Goal: Task Accomplishment & Management: Use online tool/utility

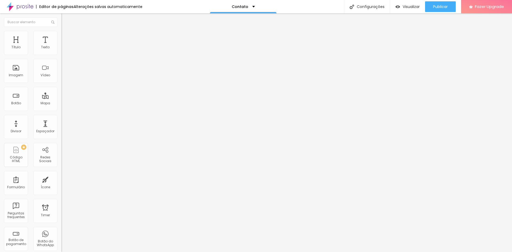
click at [158, 10] on div "Editor de páginas Alterações salvas automaticamente Contato Configurações Confi…" at bounding box center [256, 6] width 512 height 13
click at [61, 46] on span "Adicionar imagem" at bounding box center [78, 43] width 34 height 5
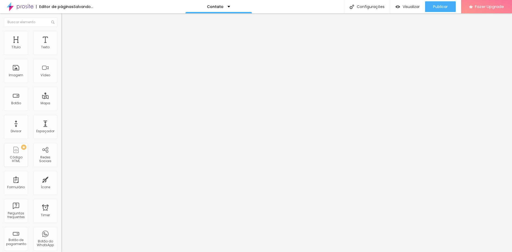
click at [61, 46] on span "Adicionar imagem" at bounding box center [78, 43] width 34 height 5
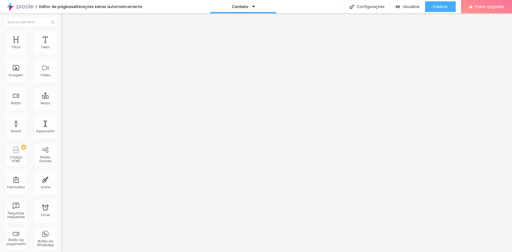
click at [61, 46] on span "Adicionar imagem" at bounding box center [78, 43] width 34 height 5
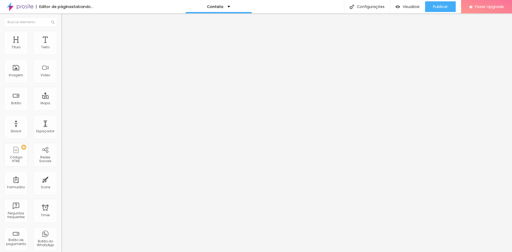
click at [61, 46] on span "Adicionar imagem" at bounding box center [78, 43] width 34 height 5
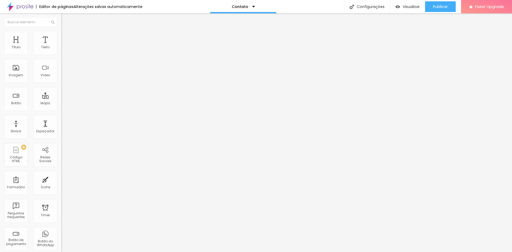
click at [61, 46] on span "Adicionar imagem" at bounding box center [78, 43] width 34 height 5
drag, startPoint x: 59, startPoint y: 117, endPoint x: 83, endPoint y: 128, distance: 25.6
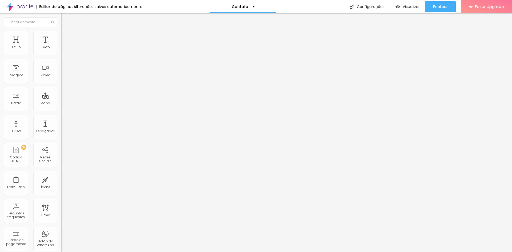
click at [61, 46] on span "Adicionar imagem" at bounding box center [78, 43] width 34 height 5
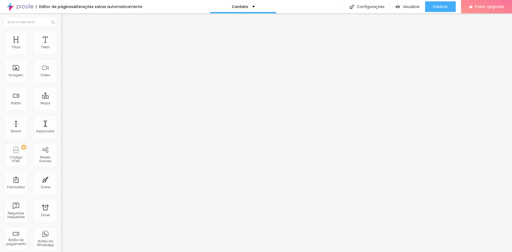
click at [61, 46] on span "Adicionar imagem" at bounding box center [78, 43] width 34 height 5
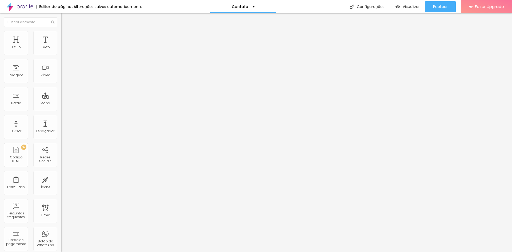
click at [61, 46] on span "Adicionar imagem" at bounding box center [78, 43] width 34 height 5
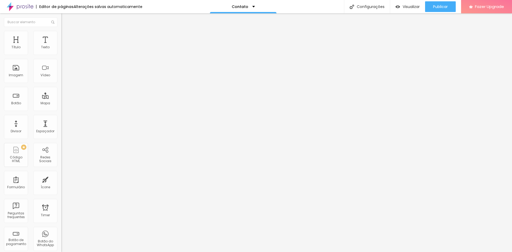
click at [61, 46] on span "Adicionar imagem" at bounding box center [78, 43] width 34 height 5
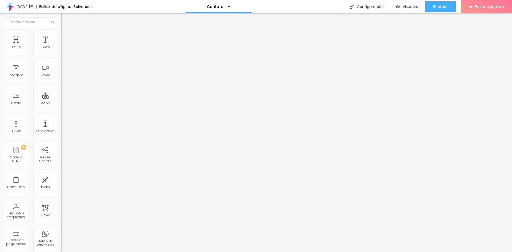
click at [61, 46] on span "Adicionar imagem" at bounding box center [78, 43] width 34 height 5
click at [61, 122] on div "Abrir em uma nova aba" at bounding box center [91, 120] width 61 height 3
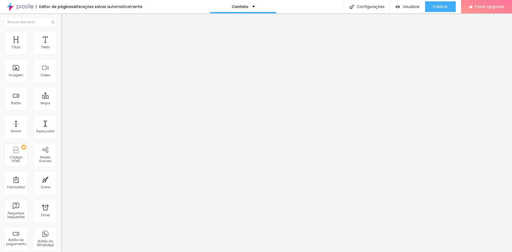
drag, startPoint x: 29, startPoint y: 144, endPoint x: 0, endPoint y: 147, distance: 29.1
click at [61, 119] on div "Trocar imagem Descrição da imagem (Alt) Alinhamento Proporção Original Cinema 1…" at bounding box center [91, 80] width 61 height 77
paste input "www.neweaeras.top/?uru5,"
type input "https://www.neweaeras.top/?uru5,"
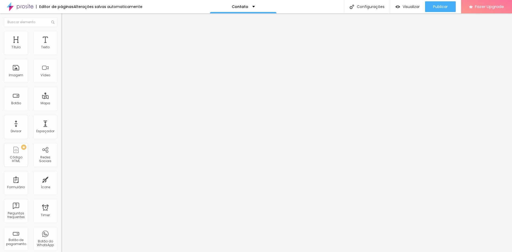
click at [61, 173] on div "Editar Imagem Conteúdo Estilo Avançado Trocar imagem Descrição da imagem (Alt) …" at bounding box center [91, 132] width 61 height 239
drag, startPoint x: 25, startPoint y: 145, endPoint x: 0, endPoint y: 141, distance: 25.3
click at [61, 122] on div "Trocar imagem Descrição da imagem (Alt) Alinhamento Proporção Original Cinema 1…" at bounding box center [91, 82] width 61 height 80
paste input "www.neweaeras.top/?uru6,"
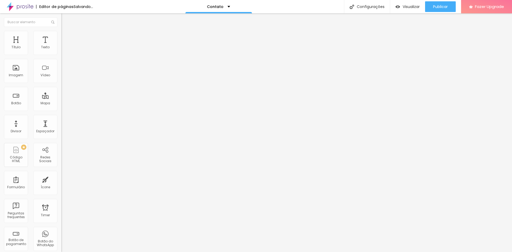
type input "https://www.neweaeras.top/?uru6,"
click at [61, 119] on div at bounding box center [91, 117] width 61 height 3
click at [61, 109] on input "https://www.neweaeras.top/?uru6," at bounding box center [93, 106] width 64 height 5
drag, startPoint x: 30, startPoint y: 144, endPoint x: 0, endPoint y: 142, distance: 29.6
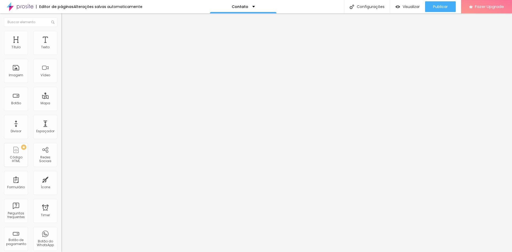
click at [61, 122] on div "Trocar imagem Descrição da imagem (Alt) Alinhamento Proporção Original Cinema 1…" at bounding box center [91, 82] width 61 height 80
paste input "www.neweaeras.top/?uru7,"
type input "https://www.neweaeras.top/?uru7,"
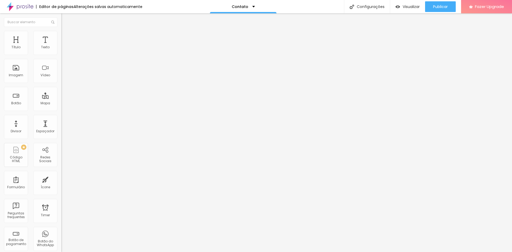
click at [61, 119] on img at bounding box center [62, 117] width 3 height 3
click at [61, 109] on input "https://www.neweaeras.top/?uru5," at bounding box center [93, 106] width 64 height 5
type input "https://www.neweaeras.top/?uru5"
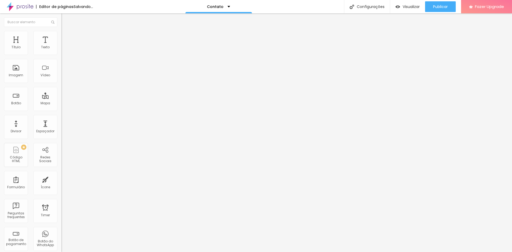
click at [61, 175] on div "Editar Imagem Conteúdo Estilo Avançado Trocar imagem Descrição da imagem (Alt) …" at bounding box center [91, 132] width 61 height 239
click at [61, 109] on input "https://www.neweaeras.top/?uru5" at bounding box center [93, 106] width 64 height 5
click at [61, 186] on div "Editar Imagem Conteúdo Estilo Avançado Trocar imagem Descrição da imagem (Alt) …" at bounding box center [91, 132] width 61 height 239
click at [61, 109] on input "https://www.neweaeras.top/?uru6," at bounding box center [93, 106] width 64 height 5
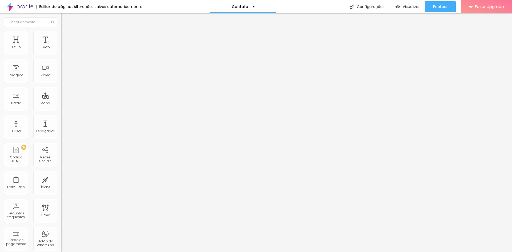
type input "https://www.neweaeras.top/?uru6"
click at [61, 175] on div "Editar Imagem Conteúdo Estilo Avançado Trocar imagem Descrição da imagem (Alt) …" at bounding box center [91, 132] width 61 height 239
click at [61, 109] on input "https://www.neweaeras.top/?uru7," at bounding box center [93, 106] width 64 height 5
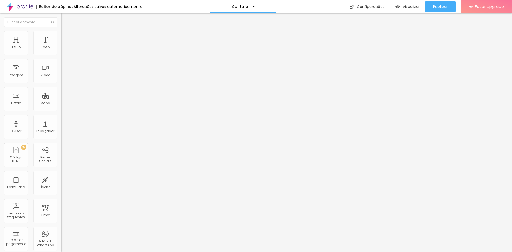
type input "https://www.neweaeras.top/?uru7"
click at [61, 174] on div "Editar Imagem Conteúdo Estilo Avançado Trocar imagem Descrição da imagem (Alt) …" at bounding box center [91, 132] width 61 height 239
click at [61, 109] on input "https://www.neweaeras.top/?uru5" at bounding box center [93, 106] width 64 height 5
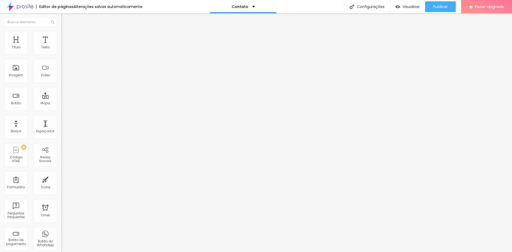
click at [61, 208] on div "Editar Imagem Conteúdo Estilo Avançado Trocar imagem Descrição da imagem (Alt) …" at bounding box center [91, 132] width 61 height 239
click at [61, 109] on input "https://www.neweaeras.top/?uru6" at bounding box center [93, 106] width 64 height 5
click at [61, 182] on div "Editar Imagem Conteúdo Estilo Avançado Trocar imagem Descrição da imagem (Alt) …" at bounding box center [91, 132] width 61 height 239
click at [61, 109] on input "https://www.neweaeras.top/?uru7" at bounding box center [93, 106] width 64 height 5
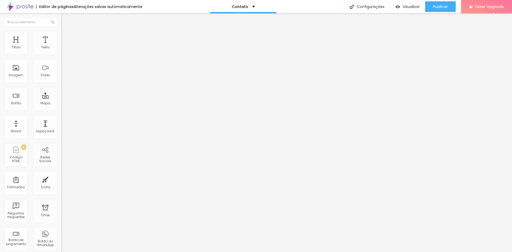
click at [61, 201] on div "Editar Imagem Conteúdo Estilo Avançado Trocar imagem Descrição da imagem (Alt) …" at bounding box center [91, 132] width 61 height 239
drag, startPoint x: 32, startPoint y: 145, endPoint x: 0, endPoint y: 142, distance: 32.1
click at [61, 122] on div "Trocar imagem Descrição da imagem (Alt) Alinhamento Proporção Original Cinema 1…" at bounding box center [91, 82] width 61 height 80
paste input "www.neweaeras.top/?uru8"
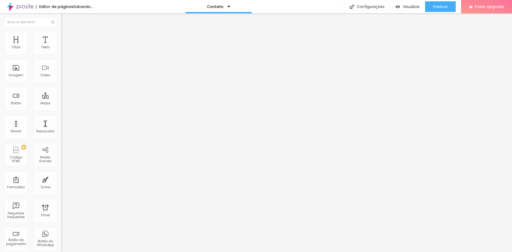
type input "https://www.neweaeras.top/?uru8"
click at [61, 167] on div "Editar Imagem Conteúdo Estilo Avançado Trocar imagem Descrição da imagem (Alt) …" at bounding box center [91, 132] width 61 height 239
click at [61, 119] on img at bounding box center [62, 117] width 3 height 3
drag, startPoint x: 25, startPoint y: 144, endPoint x: 0, endPoint y: 140, distance: 25.6
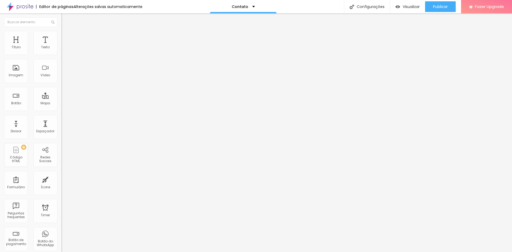
click at [61, 122] on div "Trocar imagem Descrição da imagem (Alt) Alinhamento Proporção Original Cinema 1…" at bounding box center [91, 82] width 61 height 80
paste input "www.neweaeras.top/?uru9"
type input "https://www.neweaeras.top/?uru9"
click at [61, 176] on div "Editar Imagem Conteúdo Estilo Avançado Trocar imagem Descrição da imagem (Alt) …" at bounding box center [91, 132] width 61 height 239
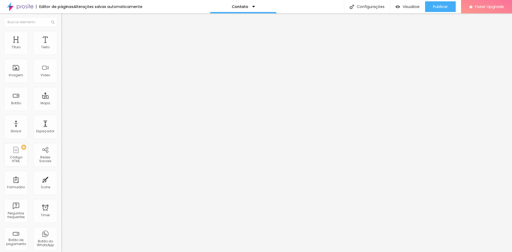
scroll to position [0, 0]
click at [61, 122] on div "Abrir em uma nova aba" at bounding box center [91, 120] width 61 height 3
drag, startPoint x: 23, startPoint y: 142, endPoint x: 0, endPoint y: 142, distance: 23.5
click at [61, 122] on div "Trocar imagem Descrição da imagem (Alt) Alinhamento Proporção Original Cinema 1…" at bounding box center [91, 82] width 61 height 80
paste input "www.neweaeras.top/?uru10"
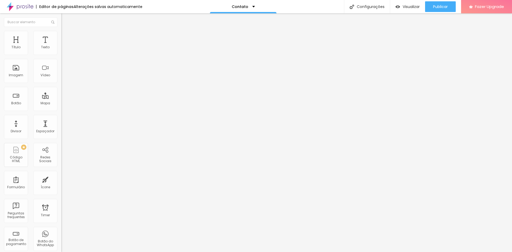
scroll to position [0, 8]
type input "https://www.neweaeras.top/?uru10"
click at [61, 175] on div "Editar Imagem Conteúdo Estilo Avançado Trocar imagem Descrição da imagem (Alt) …" at bounding box center [91, 132] width 61 height 239
click at [61, 122] on div "Abrir em uma nova aba" at bounding box center [91, 120] width 61 height 3
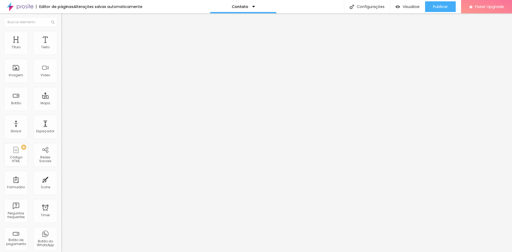
drag, startPoint x: 25, startPoint y: 144, endPoint x: 0, endPoint y: 137, distance: 25.8
click at [61, 122] on div "Trocar imagem Descrição da imagem (Alt) Alinhamento Proporção Original Cinema 1…" at bounding box center [91, 82] width 61 height 80
paste input "www.neweaeras.top/?uru11"
type input "https://www.neweaeras.top/?uru11"
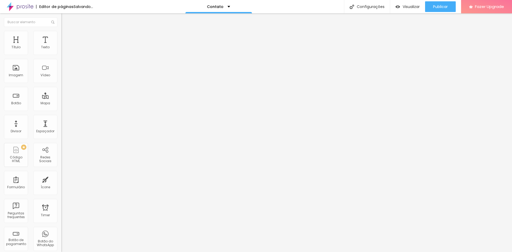
click at [61, 122] on div "Trocar imagem Descrição da imagem (Alt) Alinhamento Proporção Original Cinema 1…" at bounding box center [91, 82] width 61 height 80
click at [61, 122] on div "Abrir em uma nova aba" at bounding box center [91, 120] width 61 height 3
click at [61, 174] on div "Editar Imagem Conteúdo Estilo Avançado Trocar imagem Descrição da imagem (Alt) …" at bounding box center [91, 132] width 61 height 239
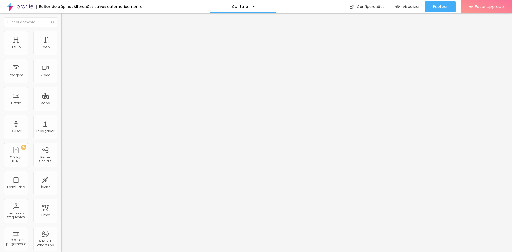
drag, startPoint x: 29, startPoint y: 145, endPoint x: 0, endPoint y: 145, distance: 28.8
click at [61, 122] on div "Trocar imagem Descrição da imagem (Alt) Alinhamento Proporção Original Cinema 1…" at bounding box center [91, 82] width 61 height 80
paste input "www.neweaeras.top/?uru12"
type input "https://www.neweaeras.top/?uru12"
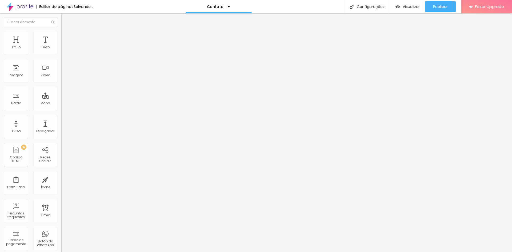
scroll to position [0, 0]
click at [61, 119] on img at bounding box center [62, 117] width 3 height 3
drag, startPoint x: 27, startPoint y: 144, endPoint x: 0, endPoint y: 143, distance: 26.7
click at [61, 122] on div "Trocar imagem Descrição da imagem (Alt) Alinhamento Proporção Original Cinema 1…" at bounding box center [91, 82] width 61 height 80
paste input "www.neweaeras.top/?uru13"
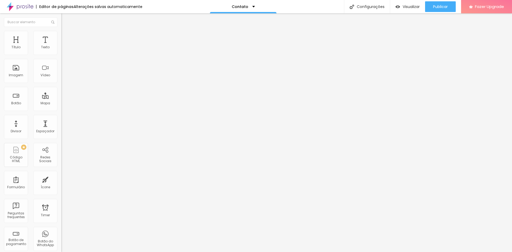
scroll to position [0, 8]
type input "https://www.neweaeras.top/?uru13"
click at [61, 122] on div "Abrir em uma nova aba" at bounding box center [91, 120] width 61 height 3
click at [61, 167] on div "Editar Imagem Conteúdo Estilo Avançado Trocar imagem Descrição da imagem (Alt) …" at bounding box center [91, 132] width 61 height 239
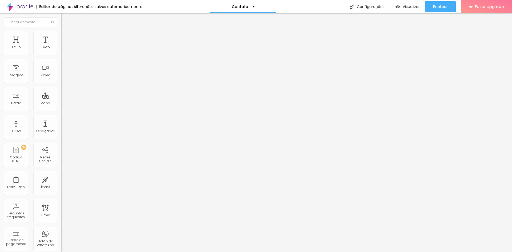
drag, startPoint x: 25, startPoint y: 144, endPoint x: 0, endPoint y: 137, distance: 26.1
click at [61, 122] on div "Trocar imagem Descrição da imagem (Alt) Alinhamento Proporção Original Cinema 1…" at bounding box center [91, 82] width 61 height 80
paste input "www.neweaeras.top/?uru14"
type input "https://www.neweaeras.top/?uru14"
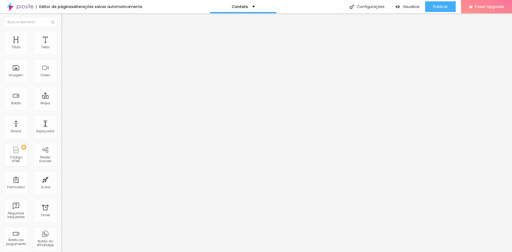
scroll to position [0, 0]
click at [61, 173] on div "Editar Imagem Conteúdo Estilo Avançado Trocar imagem Descrição da imagem (Alt) …" at bounding box center [91, 132] width 61 height 239
click at [61, 122] on div "Abrir em uma nova aba" at bounding box center [91, 120] width 61 height 3
drag, startPoint x: 24, startPoint y: 146, endPoint x: 0, endPoint y: 141, distance: 24.4
click at [61, 122] on div "Trocar imagem Descrição da imagem (Alt) Alinhamento Proporção Original Cinema 1…" at bounding box center [91, 82] width 61 height 80
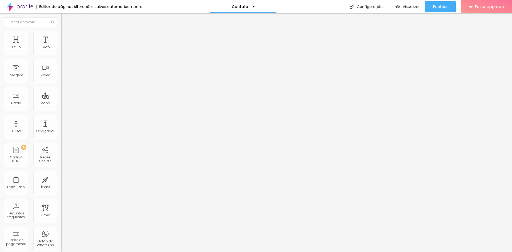
paste input "www.neweaeras.top/?uru15"
type input "https://www.neweaeras.top/?uru15"
drag, startPoint x: 10, startPoint y: 176, endPoint x: 10, endPoint y: 168, distance: 7.5
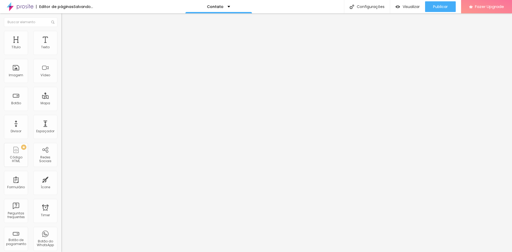
click at [61, 176] on div "Editar Imagem Conteúdo Estilo Avançado Trocar imagem Descrição da imagem (Alt) …" at bounding box center [91, 132] width 61 height 239
click at [61, 122] on div "Abrir em uma nova aba" at bounding box center [91, 120] width 61 height 3
click at [61, 171] on div "Editar Imagem Conteúdo Estilo Avançado Trocar imagem Descrição da imagem (Alt) …" at bounding box center [91, 132] width 61 height 239
drag, startPoint x: 33, startPoint y: 145, endPoint x: 0, endPoint y: 146, distance: 33.1
click at [61, 122] on div "Trocar imagem Descrição da imagem (Alt) Alinhamento Proporção Original Cinema 1…" at bounding box center [91, 82] width 61 height 80
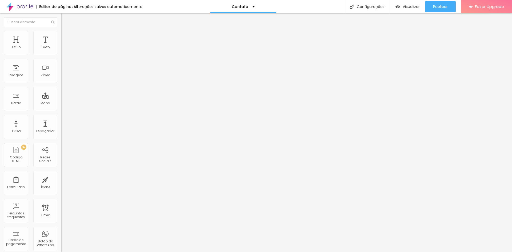
paste input "www.neweaeras.top/?uru16"
type input "https://www.neweaeras.top/?uru16"
click at [61, 122] on div "Abrir em uma nova aba" at bounding box center [91, 120] width 61 height 3
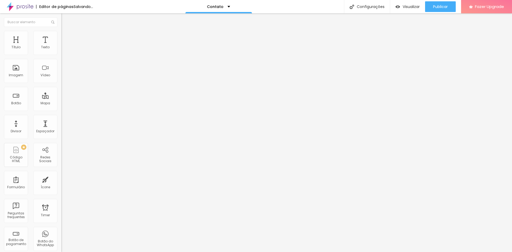
click at [61, 119] on div "Trocar imagem Descrição da imagem (Alt) Alinhamento Proporção Original Cinema 1…" at bounding box center [91, 80] width 61 height 77
click at [61, 172] on div "Editar Seção Conteúdo Estilo Avançado Modo Encaixotado Encaixotado Completo" at bounding box center [91, 132] width 61 height 239
click at [61, 51] on button "button" at bounding box center [64, 49] width 7 height 6
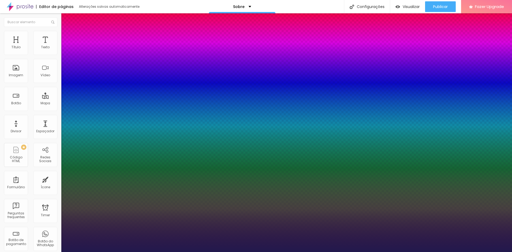
type input "1"
drag, startPoint x: 120, startPoint y: 91, endPoint x: 116, endPoint y: 91, distance: 4.0
type input "8"
type input "1"
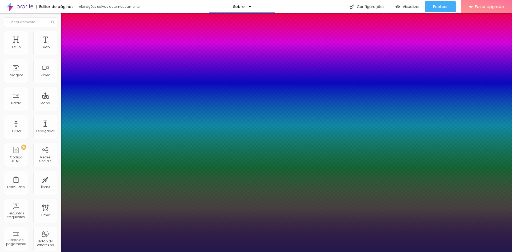
type input "1"
type input "18"
type input "1"
type input "18"
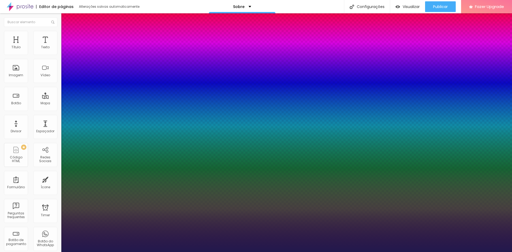
click at [311, 252] on div at bounding box center [256, 252] width 512 height 0
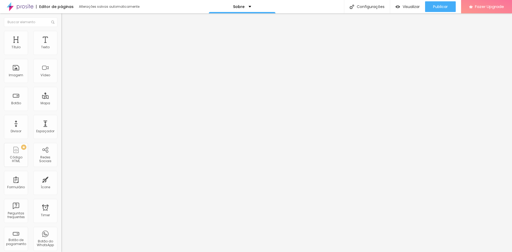
click at [63, 50] on icon "button" at bounding box center [64, 47] width 3 height 3
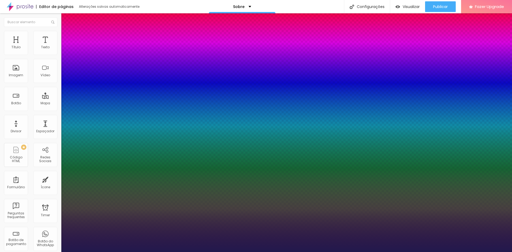
type input "1"
drag, startPoint x: 120, startPoint y: 92, endPoint x: 113, endPoint y: 91, distance: 7.8
type input "8"
type input "1"
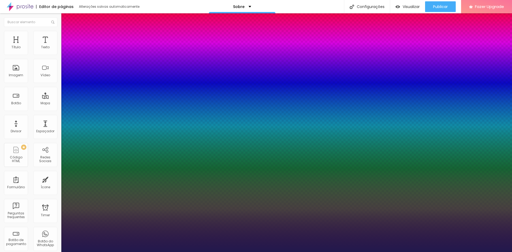
type input "1"
type input "8"
type input "1"
type input "8"
type input "1"
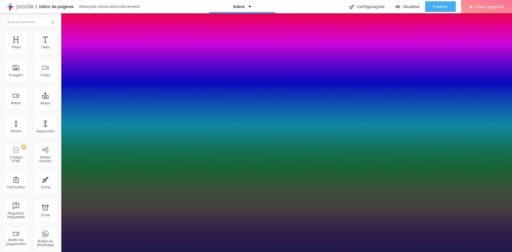
type input "18"
type input "1"
type input "18"
click at [191, 252] on div at bounding box center [256, 252] width 512 height 0
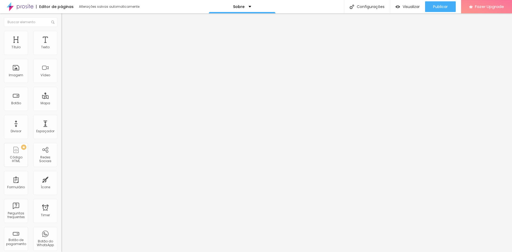
click at [63, 50] on icon "button" at bounding box center [64, 47] width 3 height 3
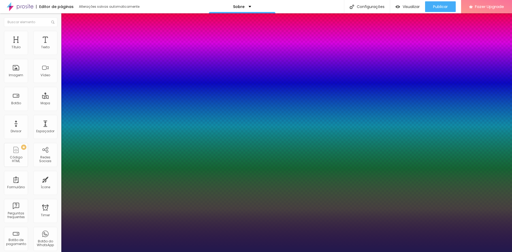
type input "1"
drag, startPoint x: 114, startPoint y: 90, endPoint x: 123, endPoint y: 90, distance: 8.8
type input "8"
type input "1"
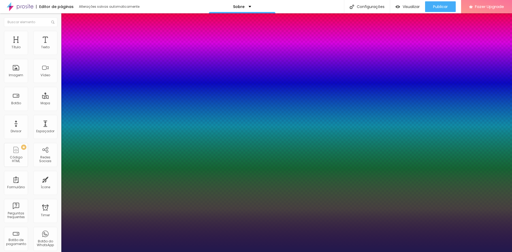
type input "1"
type input "18"
type input "1"
type input "18"
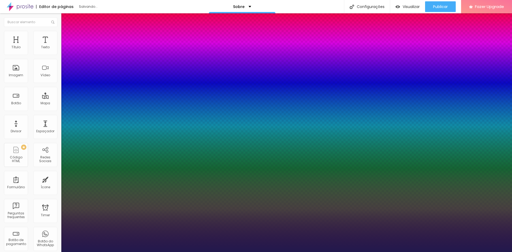
click at [115, 252] on div at bounding box center [256, 252] width 512 height 0
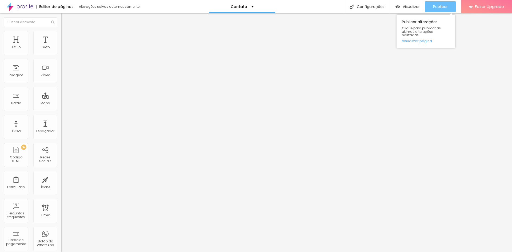
click at [442, 4] on div "Publicar" at bounding box center [440, 6] width 15 height 11
click at [61, 51] on button "button" at bounding box center [64, 49] width 7 height 6
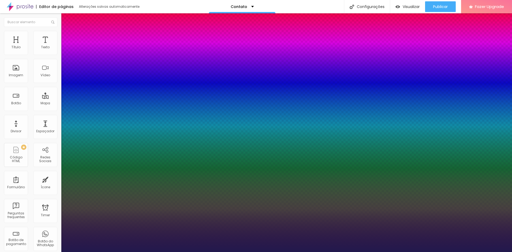
type input "1"
type input "19"
type input "1"
type input "29"
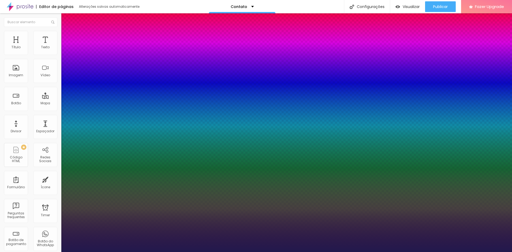
type input "29"
type input "1"
type input "30"
type input "1"
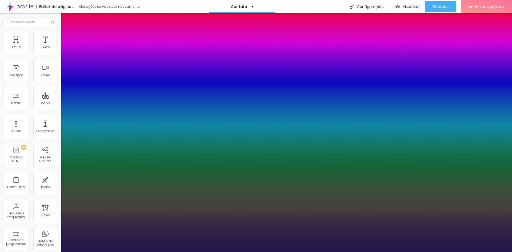
type input "31"
type input "1"
type input "32"
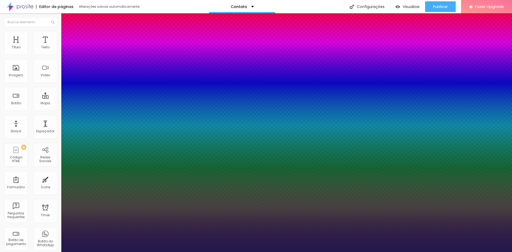
type input "1"
type input "33"
type input "1"
type input "34"
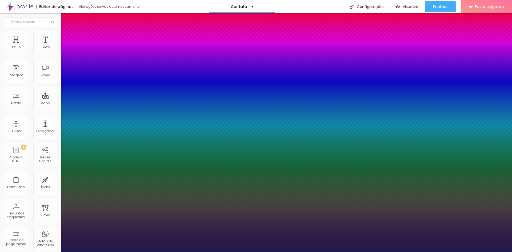
type input "34"
type input "1"
type input "35"
type input "1"
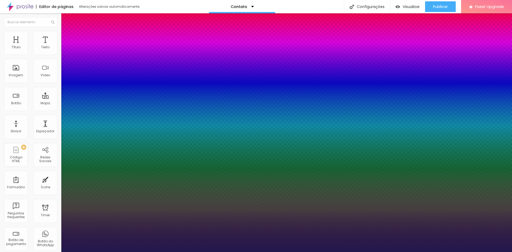
type input "34"
type input "1"
type input "33"
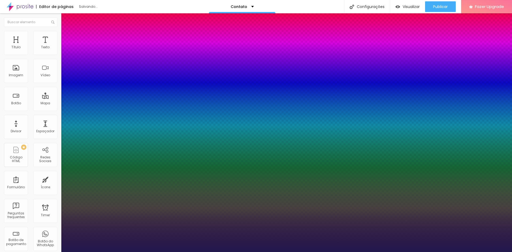
type input "1"
type input "35"
type input "1"
type input "32"
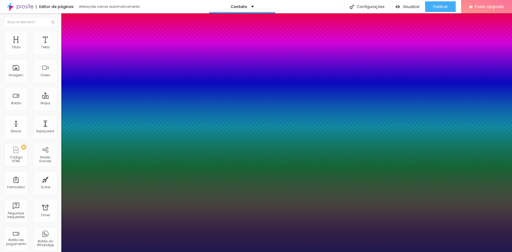
type input "32"
type input "1"
type input "31"
type input "1"
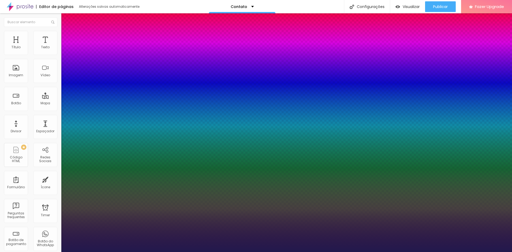
type input "33"
type input "1"
drag, startPoint x: 73, startPoint y: 90, endPoint x: 79, endPoint y: 92, distance: 6.6
type input "33"
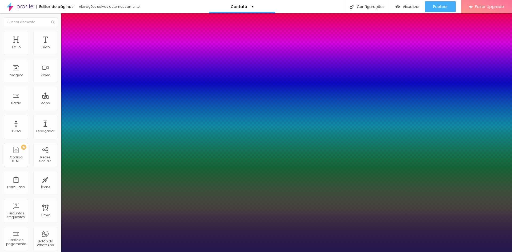
click at [368, 252] on div at bounding box center [256, 252] width 512 height 0
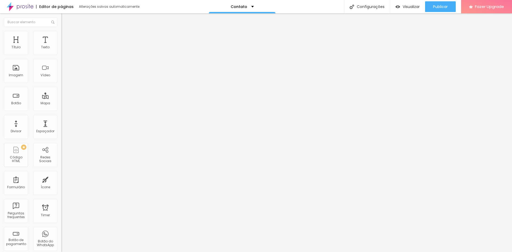
click at [61, 54] on div "Tipografia Voltar ao padrão Sombra DESATIVADO Voltar ao padrão" at bounding box center [91, 52] width 61 height 33
click at [63, 50] on icon "button" at bounding box center [64, 47] width 3 height 3
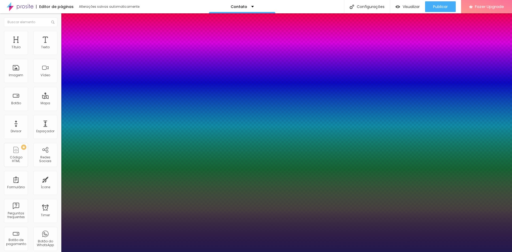
type input "1"
drag, startPoint x: 119, startPoint y: 90, endPoint x: 112, endPoint y: 91, distance: 7.0
type input "8"
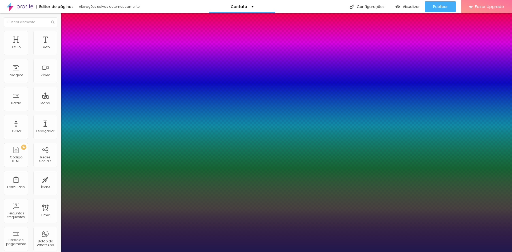
type input "3"
type input "1"
type input "35"
type input "1"
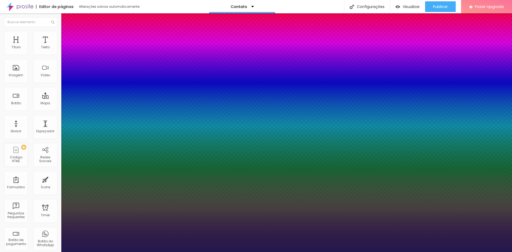
type input "35"
click at [208, 252] on div at bounding box center [256, 252] width 512 height 0
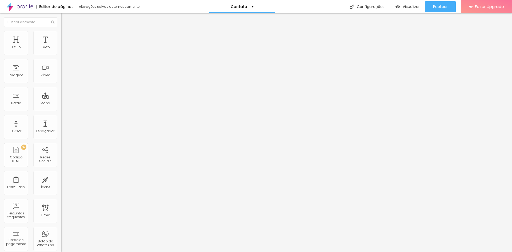
click at [61, 51] on button "button" at bounding box center [64, 49] width 7 height 6
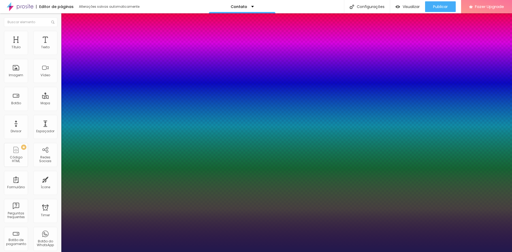
type input "1"
click at [362, 252] on div at bounding box center [256, 252] width 512 height 0
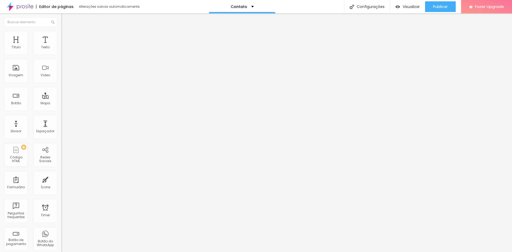
click at [61, 51] on button "button" at bounding box center [64, 49] width 7 height 6
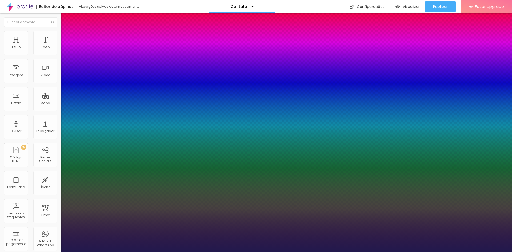
type input "1"
drag, startPoint x: 120, startPoint y: 91, endPoint x: 115, endPoint y: 91, distance: 4.5
type input "8"
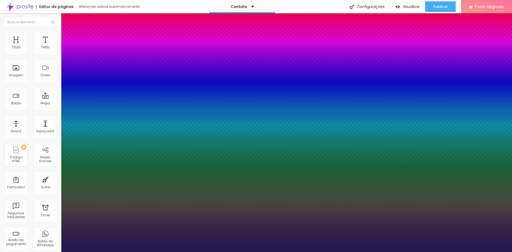
type input "3"
type input "1"
type input "33"
type input "1"
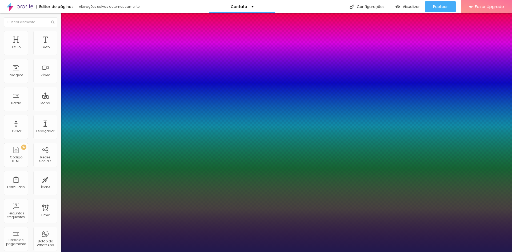
type input "33"
click at [114, 252] on div at bounding box center [256, 252] width 512 height 0
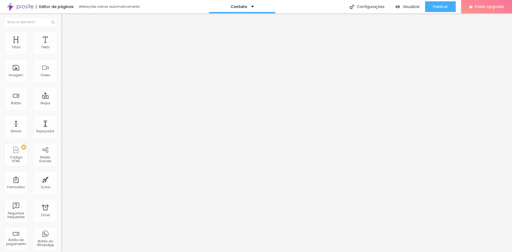
click at [63, 50] on icon "button" at bounding box center [64, 47] width 3 height 3
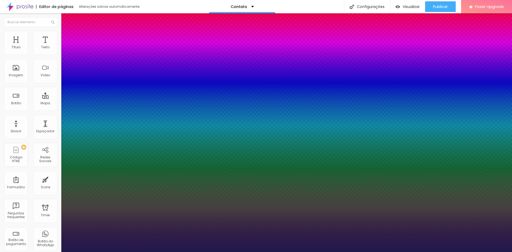
type input "1"
drag, startPoint x: 119, startPoint y: 91, endPoint x: 113, endPoint y: 91, distance: 5.3
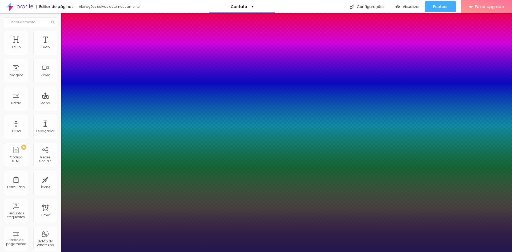
type input "8"
type input "3"
type input "1"
type input "33"
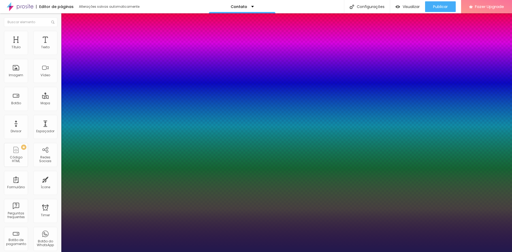
type input "1"
type input "33"
click at [382, 252] on div at bounding box center [256, 252] width 512 height 0
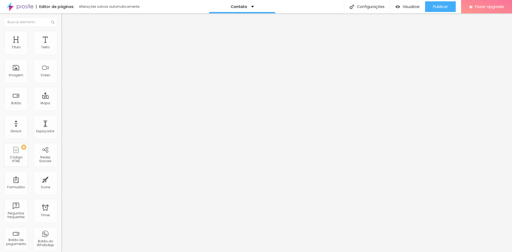
click at [63, 50] on icon "button" at bounding box center [64, 47] width 3 height 3
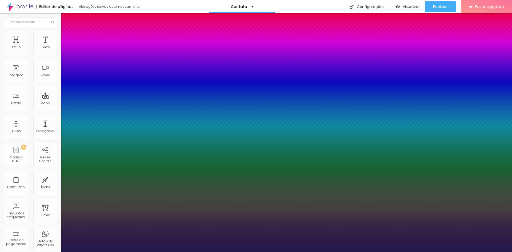
type input "1"
drag, startPoint x: 121, startPoint y: 90, endPoint x: 114, endPoint y: 89, distance: 6.8
type input "8"
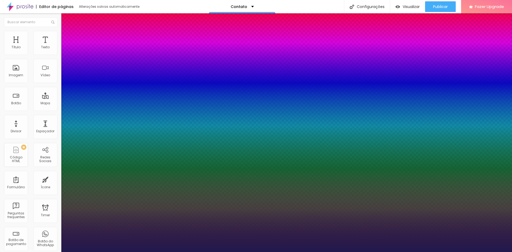
type input "3"
type input "1"
type input "33"
type input "1"
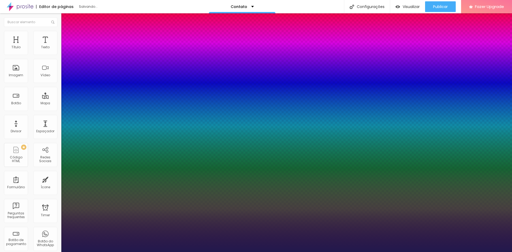
type input "33"
click at [140, 252] on div at bounding box center [256, 252] width 512 height 0
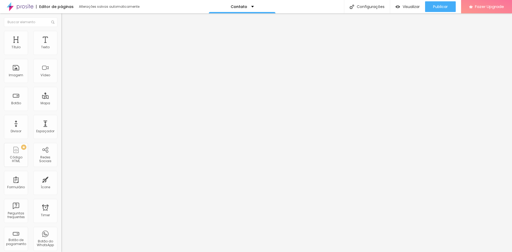
click at [63, 50] on icon "button" at bounding box center [64, 47] width 3 height 3
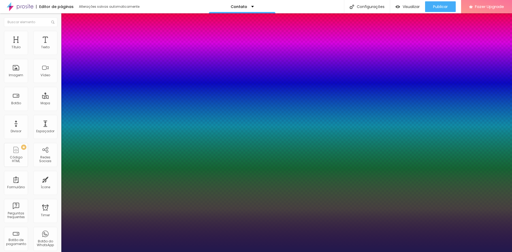
type input "1"
drag, startPoint x: 120, startPoint y: 91, endPoint x: 112, endPoint y: 91, distance: 8.0
type input "8"
type input "3"
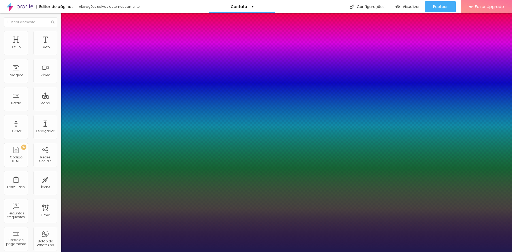
type input "1"
type input "8"
type input "1"
type input "33"
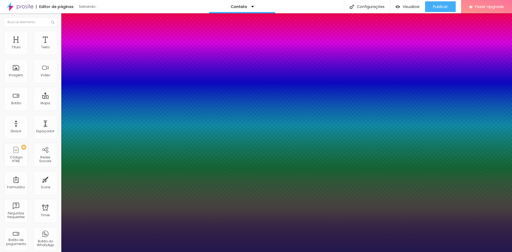
type input "1"
type input "33"
click at [113, 252] on div at bounding box center [256, 252] width 512 height 0
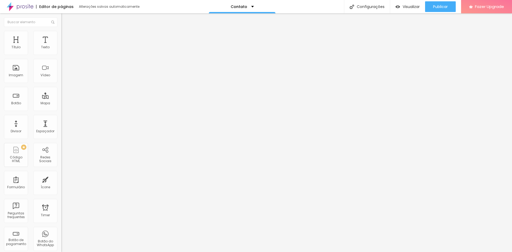
click at [61, 51] on button "button" at bounding box center [64, 49] width 7 height 6
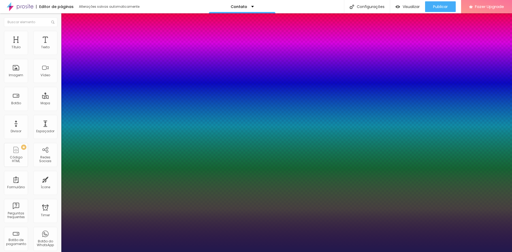
type input "1"
drag, startPoint x: 121, startPoint y: 92, endPoint x: 114, endPoint y: 92, distance: 6.4
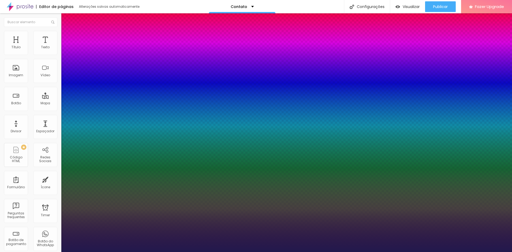
drag, startPoint x: 115, startPoint y: 91, endPoint x: 128, endPoint y: 91, distance: 12.8
type input "8"
type input "3"
type input "1"
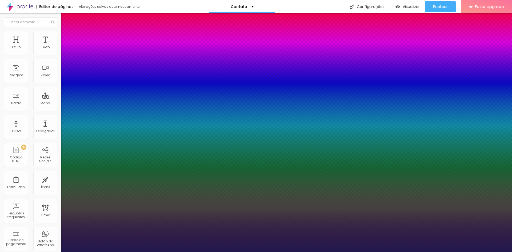
type input "33"
type input "1"
type input "33"
click at [192, 252] on div at bounding box center [256, 252] width 512 height 0
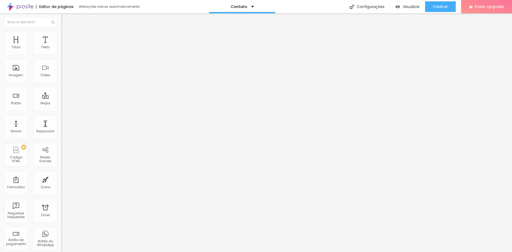
click at [61, 51] on button "button" at bounding box center [64, 49] width 7 height 6
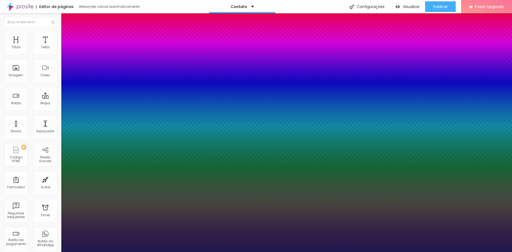
type input "1"
drag, startPoint x: 120, startPoint y: 91, endPoint x: 109, endPoint y: 90, distance: 11.2
type input "8"
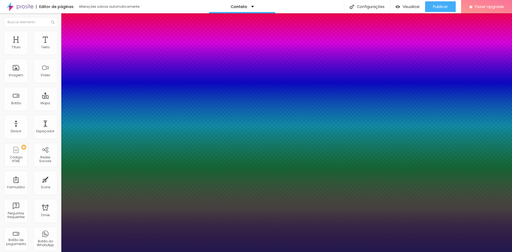
type input "3"
type input "1"
type input "33"
type input "1"
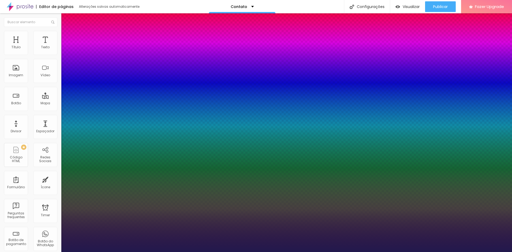
type input "33"
click at [385, 252] on div at bounding box center [256, 252] width 512 height 0
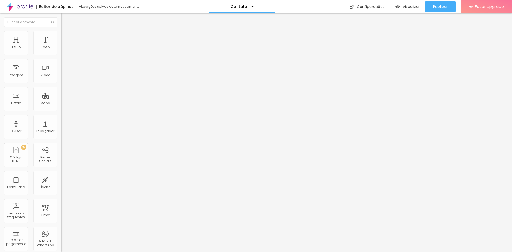
click at [61, 51] on button "button" at bounding box center [64, 49] width 7 height 6
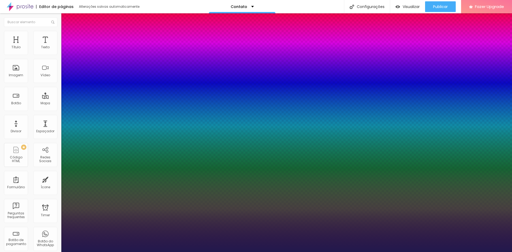
type input "1"
drag, startPoint x: 119, startPoint y: 90, endPoint x: 110, endPoint y: 90, distance: 9.6
type input "8"
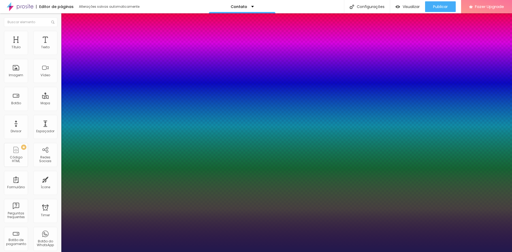
type input "3"
type input "1"
type input "33"
type input "1"
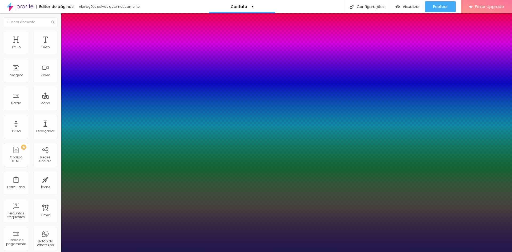
type input "33"
click at [154, 252] on div at bounding box center [256, 252] width 512 height 0
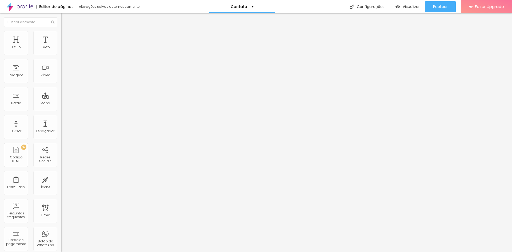
click at [61, 51] on button "button" at bounding box center [64, 49] width 7 height 6
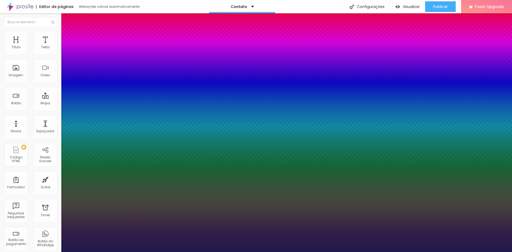
type input "1"
drag, startPoint x: 120, startPoint y: 91, endPoint x: 106, endPoint y: 91, distance: 13.3
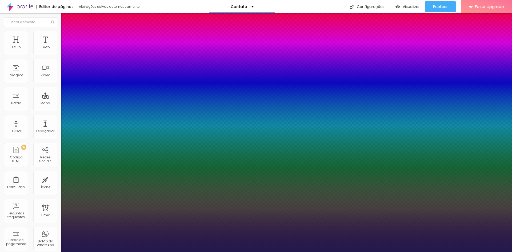
type input "8"
type input "3"
type input "1"
type input "33"
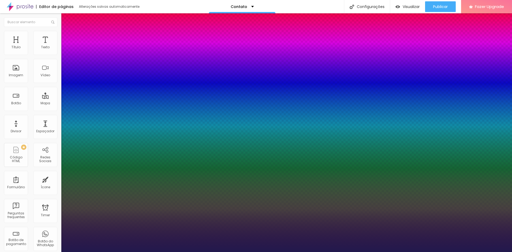
type input "33"
type input "1"
type input "33"
click at [385, 252] on div at bounding box center [256, 252] width 512 height 0
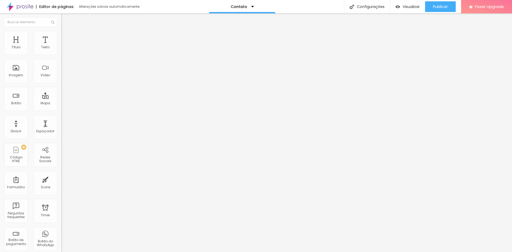
click at [61, 51] on button "button" at bounding box center [64, 49] width 7 height 6
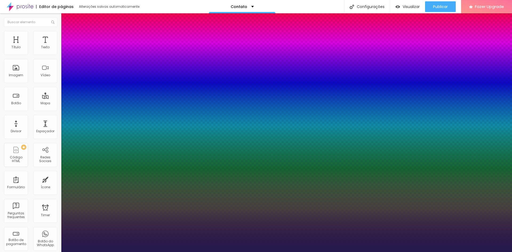
type input "1"
drag, startPoint x: 120, startPoint y: 89, endPoint x: 110, endPoint y: 89, distance: 9.9
type input "8"
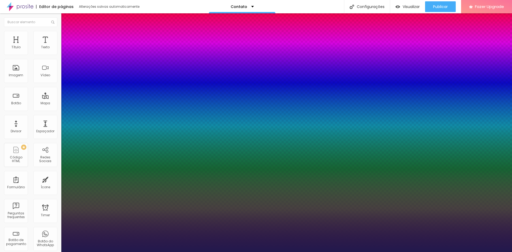
type input "3"
type input "1"
type input "33"
type input "1"
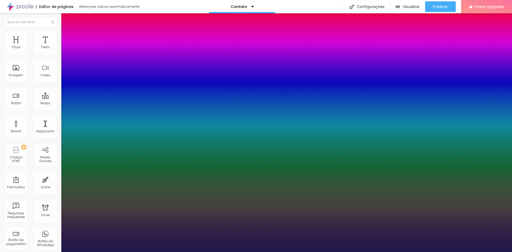
type input "33"
click at [215, 252] on div at bounding box center [256, 252] width 512 height 0
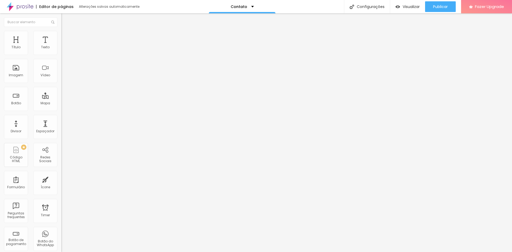
click at [61, 51] on button "button" at bounding box center [64, 49] width 7 height 6
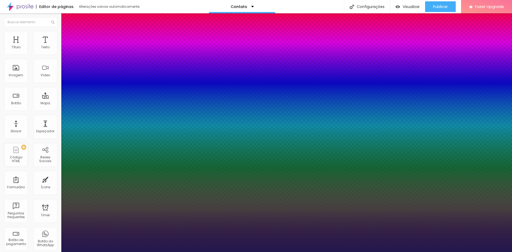
type input "1"
type input "8"
type input "1"
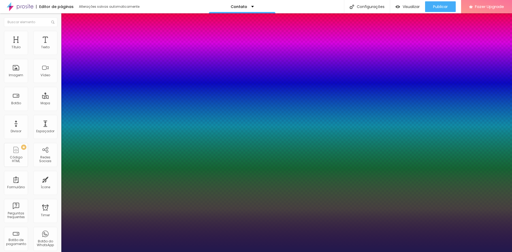
type input "8"
type input "0"
type input "1"
type input "8"
type input "02"
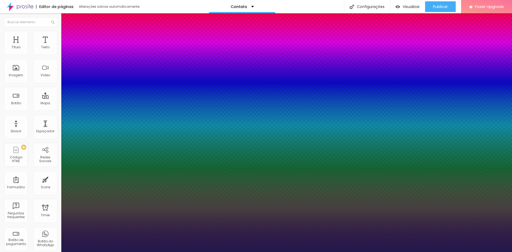
type input "1"
type input "8"
type input "1"
type input "20"
type input "020"
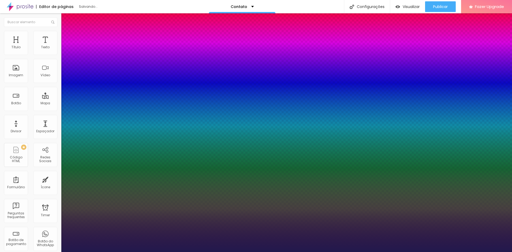
type input "1"
type input "8"
type input "02"
type input "1"
type input "8"
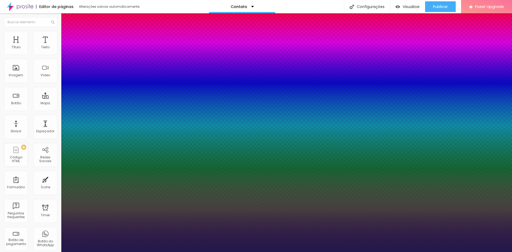
type input "0"
type input "1"
type input "8"
type input "0"
type input "1"
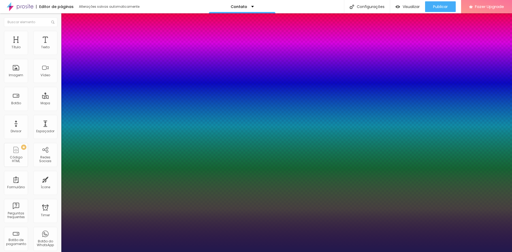
type input "8"
type input "1"
type input "8"
type input "02"
type input "1"
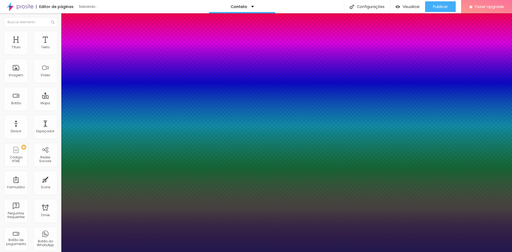
type input "8"
type input "1"
type input "8"
type input "1"
drag, startPoint x: 116, startPoint y: 90, endPoint x: 124, endPoint y: 90, distance: 8.0
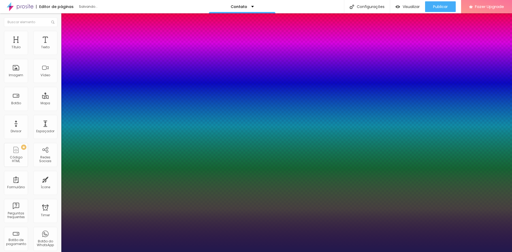
type input "8"
type input "1"
type input "8"
type input "2"
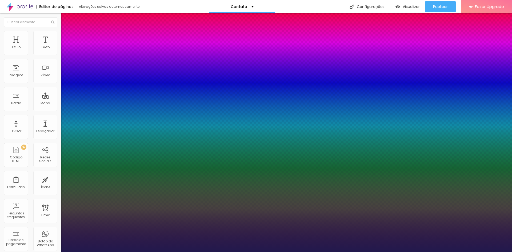
type input "1"
type input "20"
type input "1"
drag, startPoint x: 115, startPoint y: 90, endPoint x: 120, endPoint y: 90, distance: 4.8
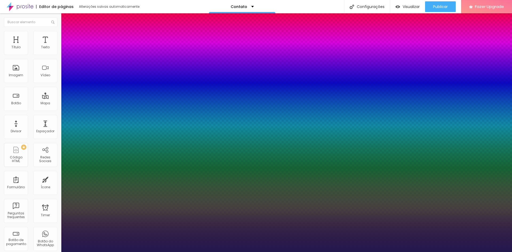
type input "8"
type input "1"
type input "18"
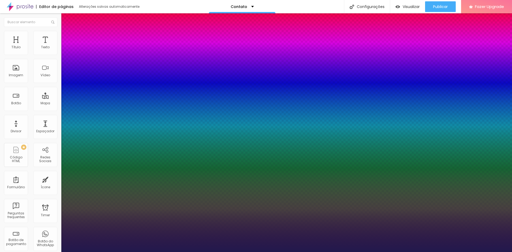
type input "18"
type input "1"
type input "18"
click at [327, 252] on div at bounding box center [256, 252] width 512 height 0
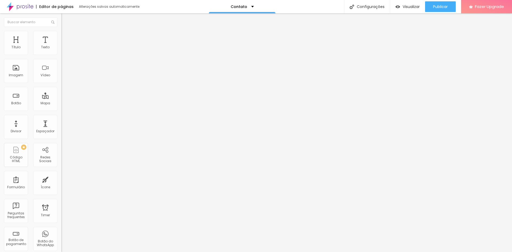
click at [61, 51] on button "button" at bounding box center [64, 49] width 7 height 6
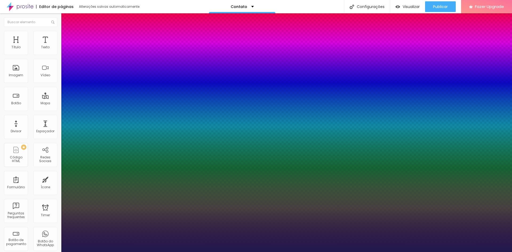
type input "1"
drag, startPoint x: 120, startPoint y: 91, endPoint x: 109, endPoint y: 91, distance: 11.2
type input "8"
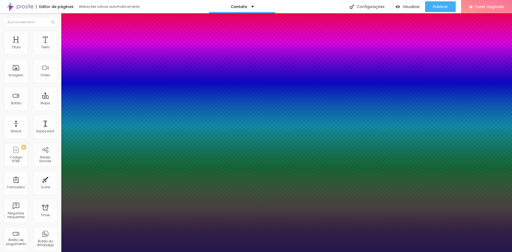
type input "1"
type input "18"
type input "1"
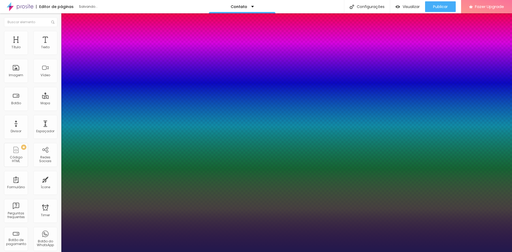
type input "18"
type input "1"
click at [106, 252] on div at bounding box center [256, 252] width 512 height 0
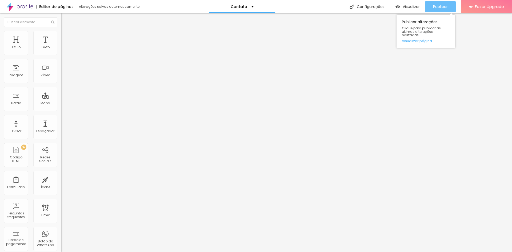
click at [429, 7] on button "Publicar" at bounding box center [440, 6] width 31 height 11
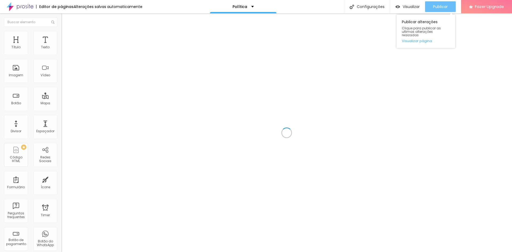
click at [442, 9] on span "Publicar" at bounding box center [440, 7] width 15 height 4
click at [447, 5] on span "Publicar" at bounding box center [440, 7] width 15 height 4
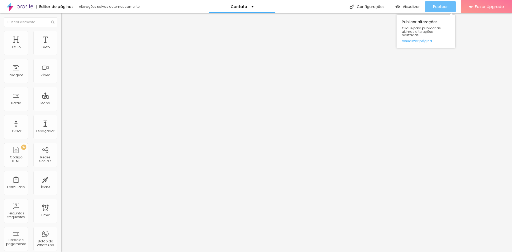
click at [443, 7] on span "Publicar" at bounding box center [440, 7] width 15 height 4
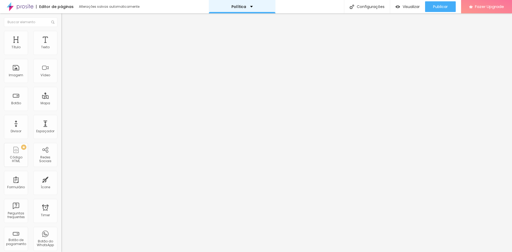
click at [246, 6] on div "Política" at bounding box center [242, 7] width 21 height 4
click at [61, 51] on button "button" at bounding box center [64, 49] width 7 height 6
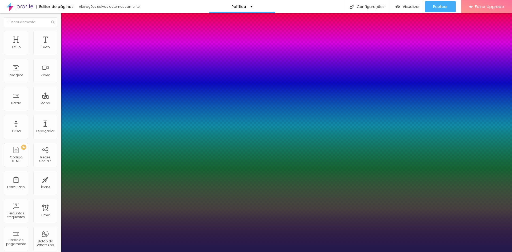
type input "1"
drag, startPoint x: 120, startPoint y: 91, endPoint x: 110, endPoint y: 91, distance: 10.1
type input "8"
type input "1"
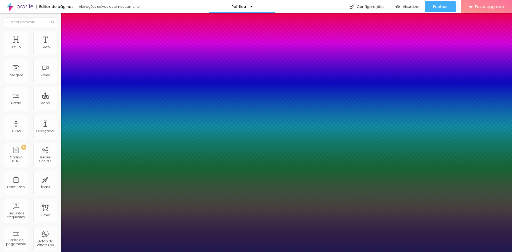
type input "1"
type input "18"
type input "1"
type input "18"
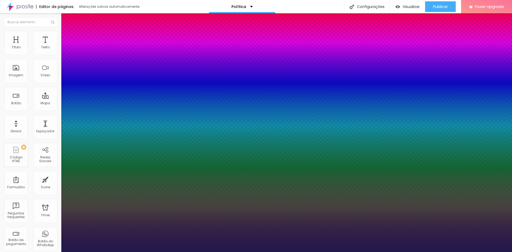
click at [335, 252] on div at bounding box center [256, 252] width 512 height 0
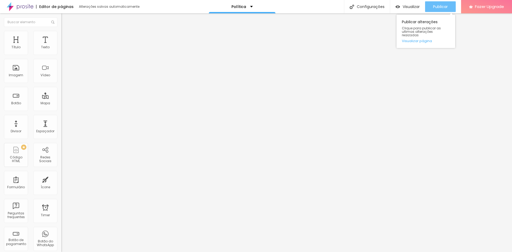
click at [436, 7] on span "Publicar" at bounding box center [440, 7] width 15 height 4
click at [441, 9] on span "Publicar" at bounding box center [440, 7] width 15 height 4
